Goal: Task Accomplishment & Management: Use online tool/utility

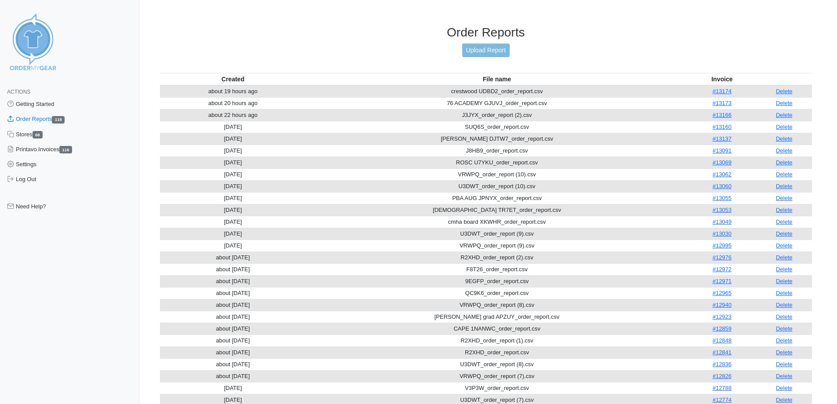
click at [667, 40] on div "Order Reports Upload Report" at bounding box center [486, 49] width 652 height 48
click at [482, 49] on link "Upload Report" at bounding box center [485, 50] width 47 height 14
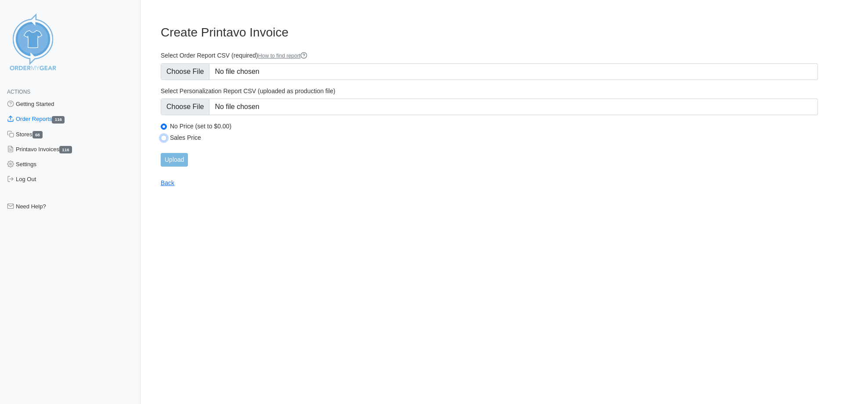
click at [164, 136] on input "Sales Price" at bounding box center [164, 138] width 6 height 6
radio input "true"
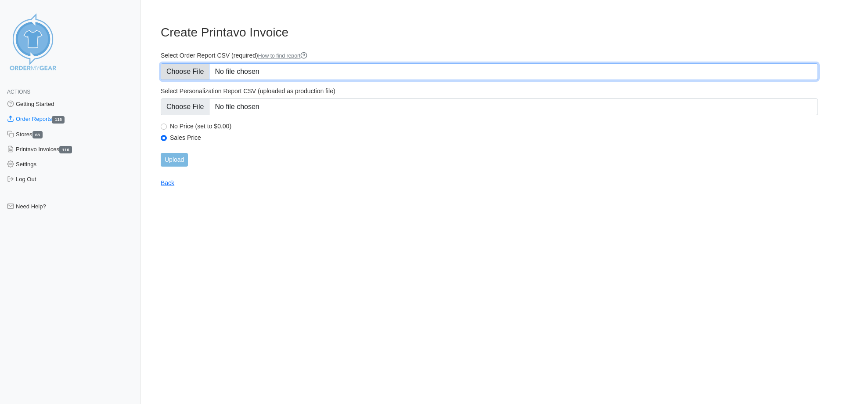
click at [205, 74] on input "Select Order Report CSV (required) How to find report" at bounding box center [490, 71] width 658 height 17
type input "C:\fakepath\74MZZ_order_report.csv"
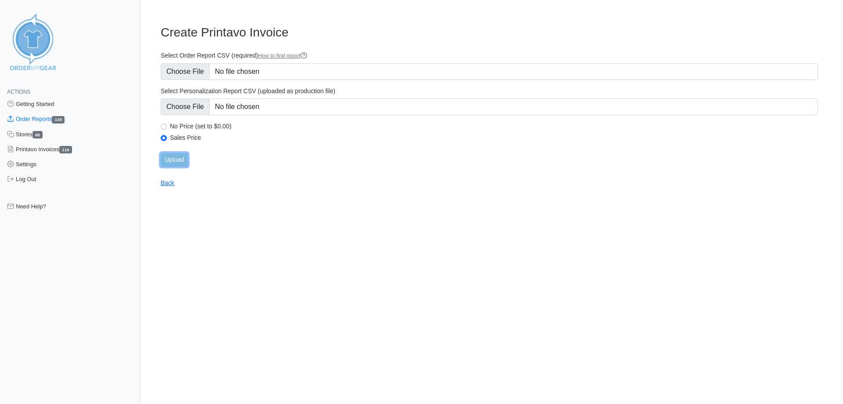
click at [173, 160] on input "Upload" at bounding box center [174, 160] width 27 height 14
